Goal: Navigation & Orientation: Find specific page/section

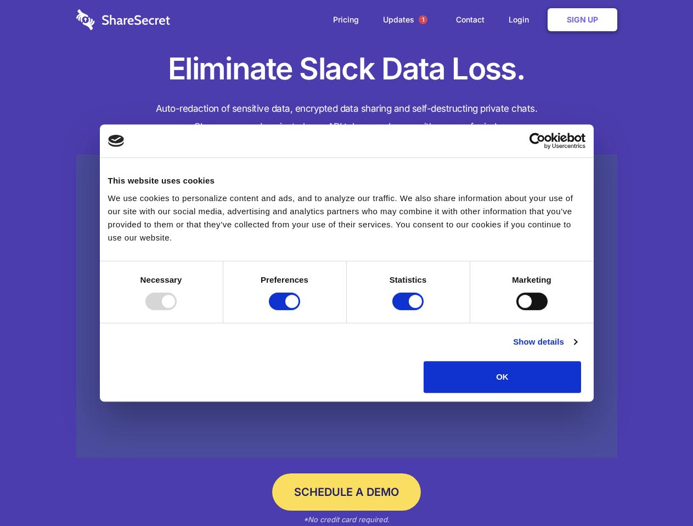
click at [177, 310] on div at bounding box center [160, 302] width 31 height 18
click at [300, 310] on input "Preferences" at bounding box center [284, 302] width 31 height 18
checkbox input "false"
click at [409, 310] on input "Statistics" at bounding box center [407, 302] width 31 height 18
checkbox input "false"
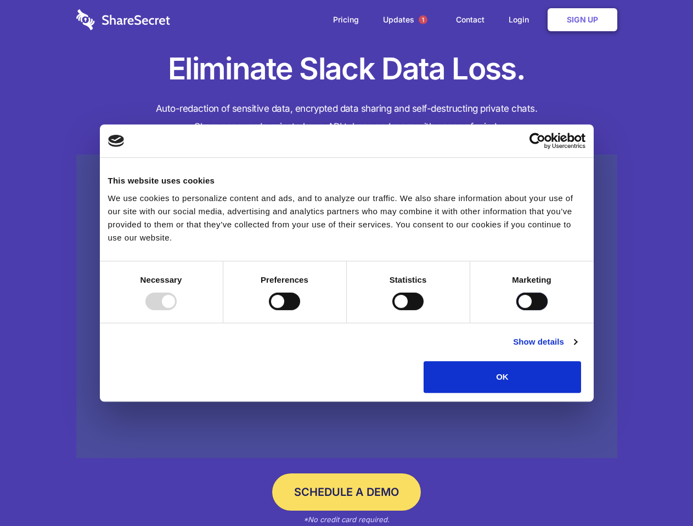
click at [516, 310] on input "Marketing" at bounding box center [531, 302] width 31 height 18
checkbox input "true"
click at [576, 349] on link "Show details" at bounding box center [545, 342] width 64 height 13
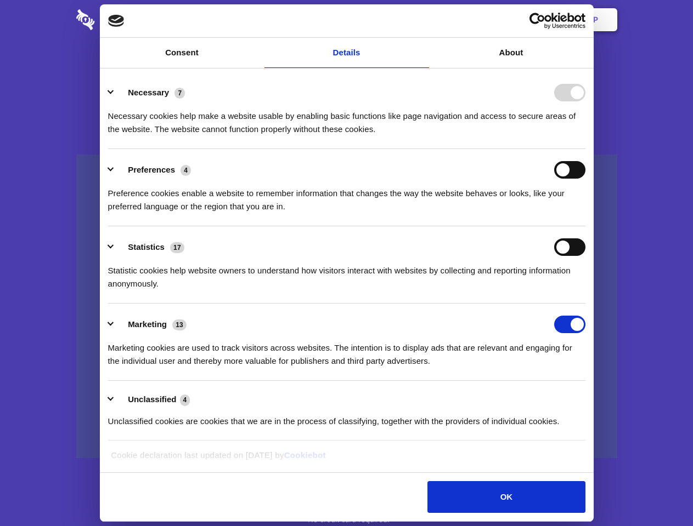
click at [585, 149] on li "Necessary 7 Necessary cookies help make a website usable by enabling basic func…" at bounding box center [346, 110] width 477 height 77
click at [422, 20] on span "1" at bounding box center [422, 19] width 9 height 9
